Goal: Use online tool/utility: Utilize a website feature to perform a specific function

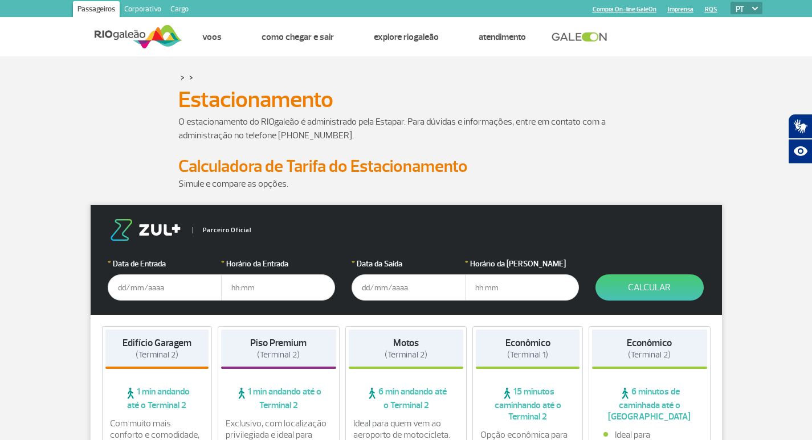
click at [116, 289] on input "text" at bounding box center [165, 288] width 114 height 26
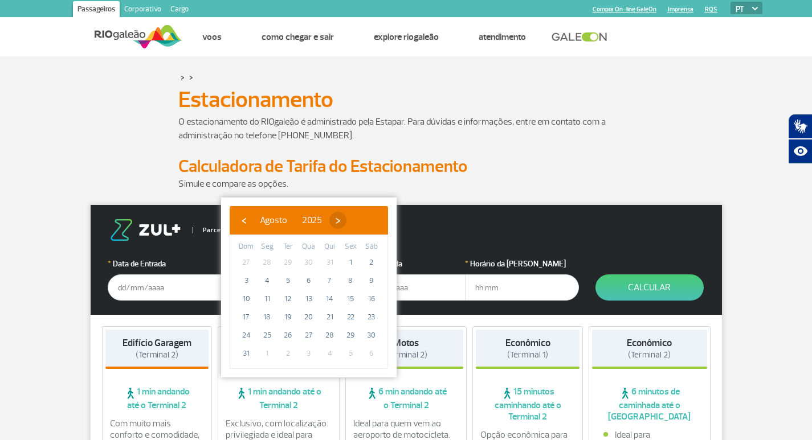
click at [346, 218] on span "›" at bounding box center [337, 220] width 17 height 17
click at [357, 218] on span "›" at bounding box center [348, 220] width 17 height 17
click at [350, 218] on span "›" at bounding box center [341, 220] width 17 height 17
click at [329, 334] on span "27" at bounding box center [330, 335] width 18 height 18
type input "[DATE]"
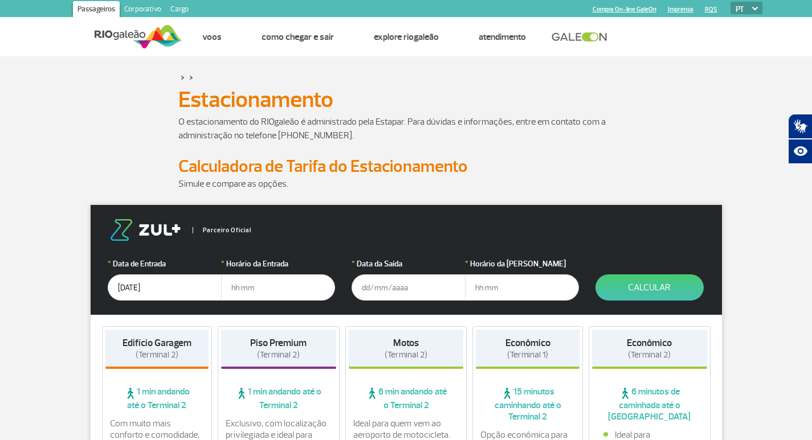
click at [228, 288] on input "text" at bounding box center [278, 288] width 114 height 26
type input "7"
type input "[DATE]"
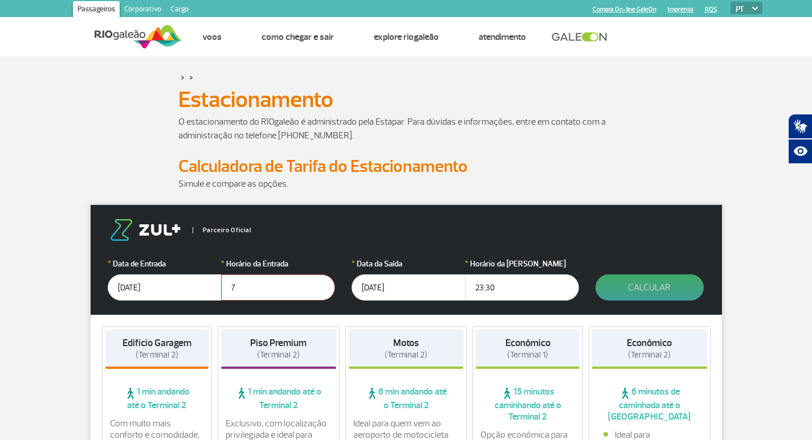
type input "23:30"
click at [644, 289] on button "Calcular" at bounding box center [649, 288] width 108 height 26
click at [644, 285] on button "Calcular" at bounding box center [649, 288] width 108 height 26
click at [232, 288] on input "7" at bounding box center [278, 288] width 114 height 26
click at [238, 289] on input "7" at bounding box center [278, 288] width 114 height 26
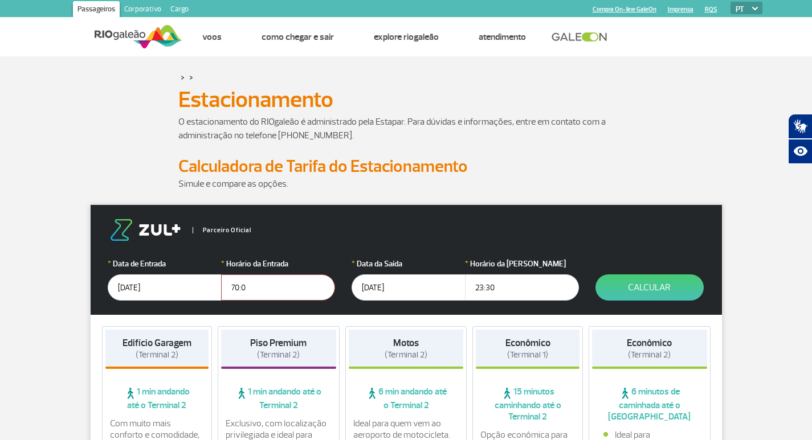
click at [235, 287] on input "70:0" at bounding box center [278, 288] width 114 height 26
type input "07:00"
click at [656, 297] on button "Calcular" at bounding box center [649, 288] width 108 height 26
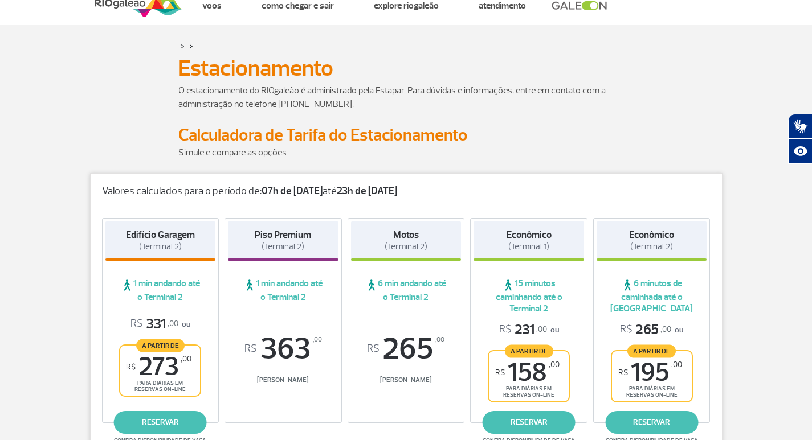
scroll to position [57, 0]
